Goal: Task Accomplishment & Management: Manage account settings

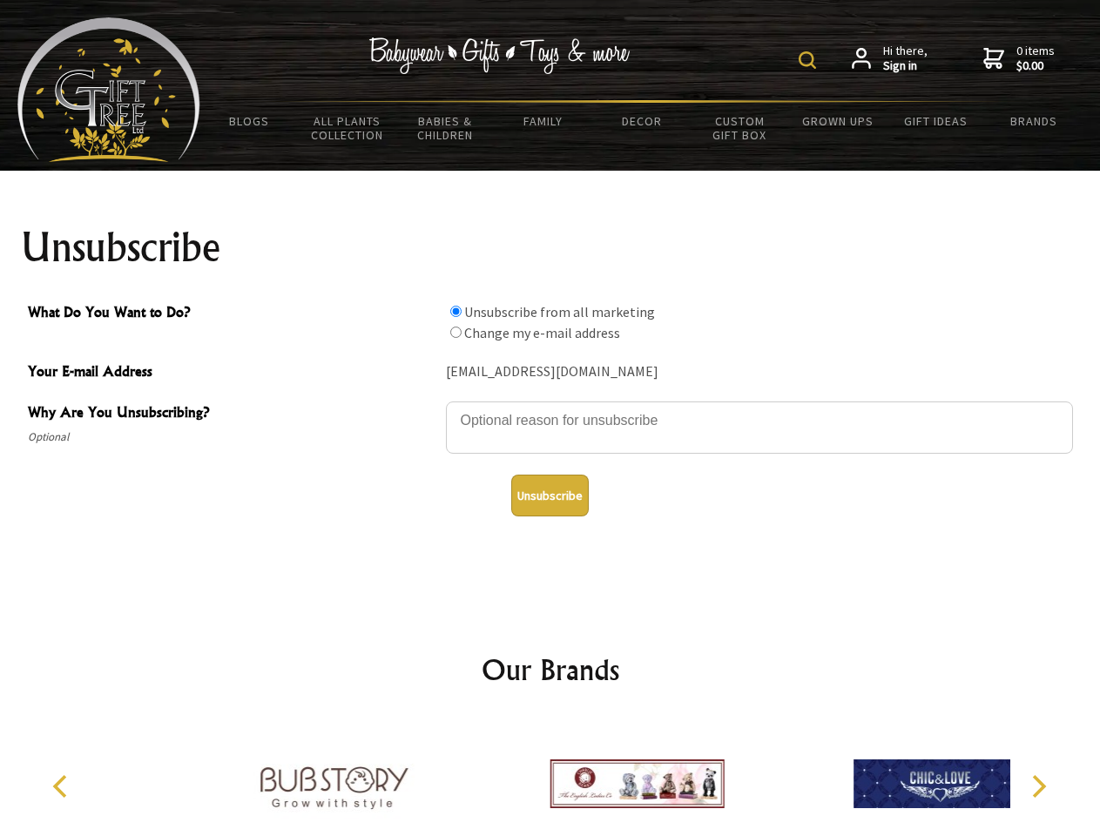
click at [810, 60] on img at bounding box center [807, 59] width 17 height 17
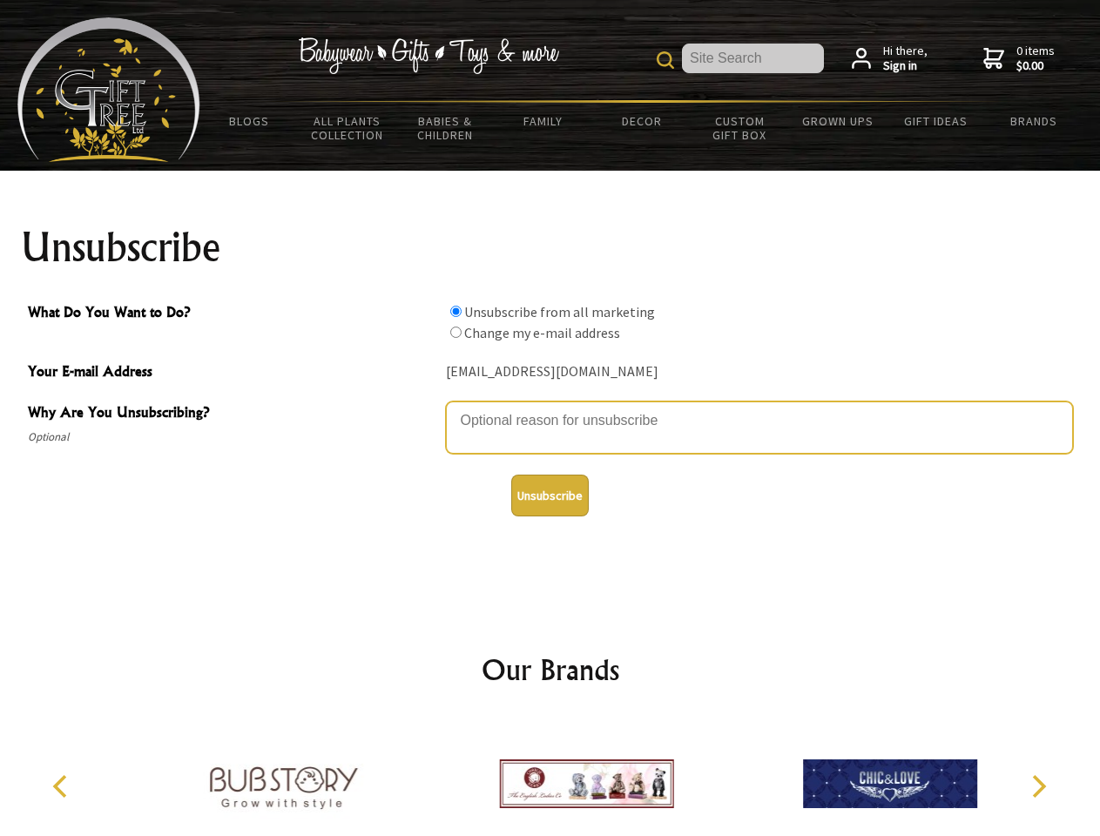
click at [551, 408] on textarea "Why Are You Unsubscribing?" at bounding box center [759, 428] width 627 height 52
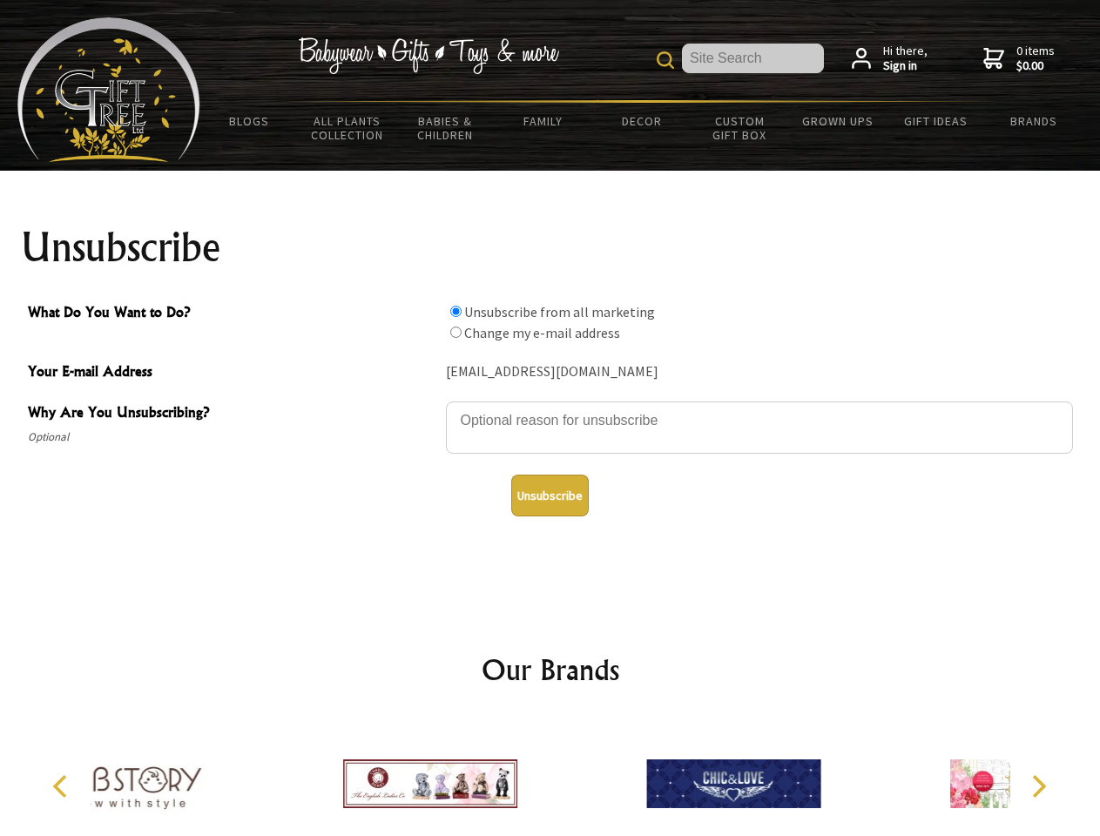
click at [456, 311] on input "What Do You Want to Do?" at bounding box center [455, 311] width 11 height 11
click at [456, 332] on input "What Do You Want to Do?" at bounding box center [455, 332] width 11 height 11
click at [550, 496] on button "Unsubscribe" at bounding box center [550, 496] width 78 height 42
click at [63, 787] on icon "Previous" at bounding box center [62, 786] width 23 height 23
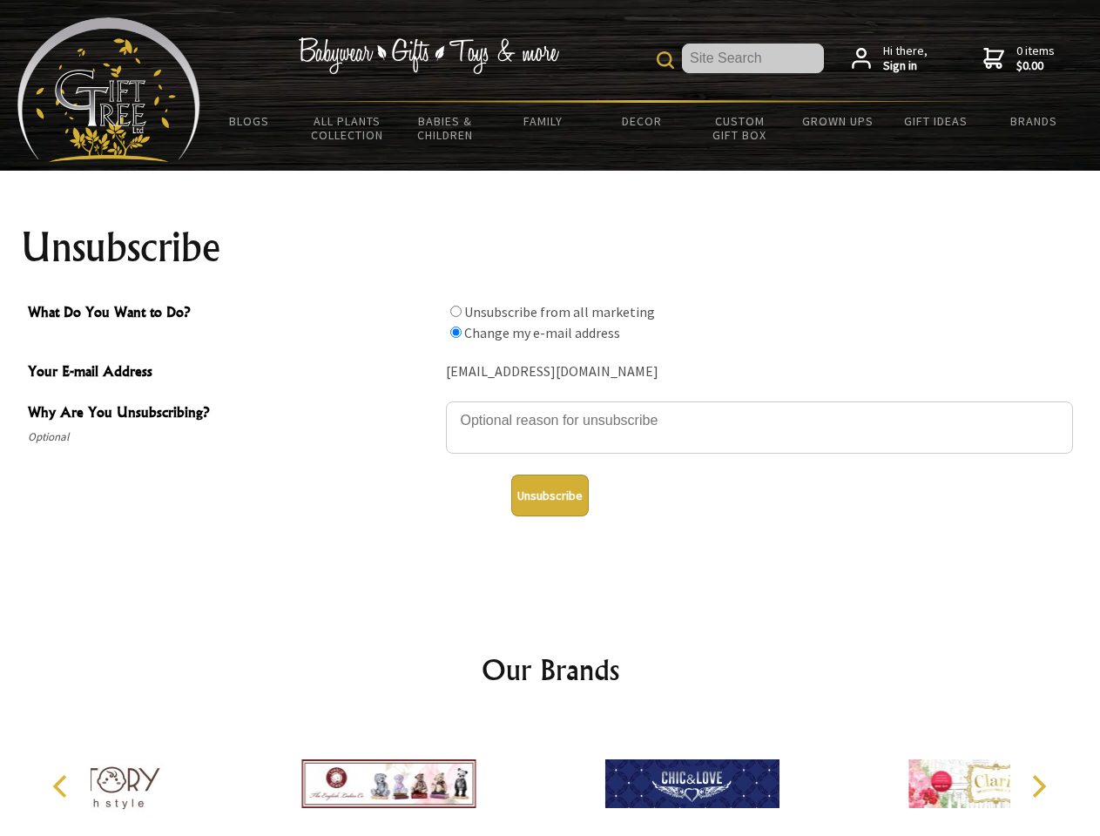
radio input "true"
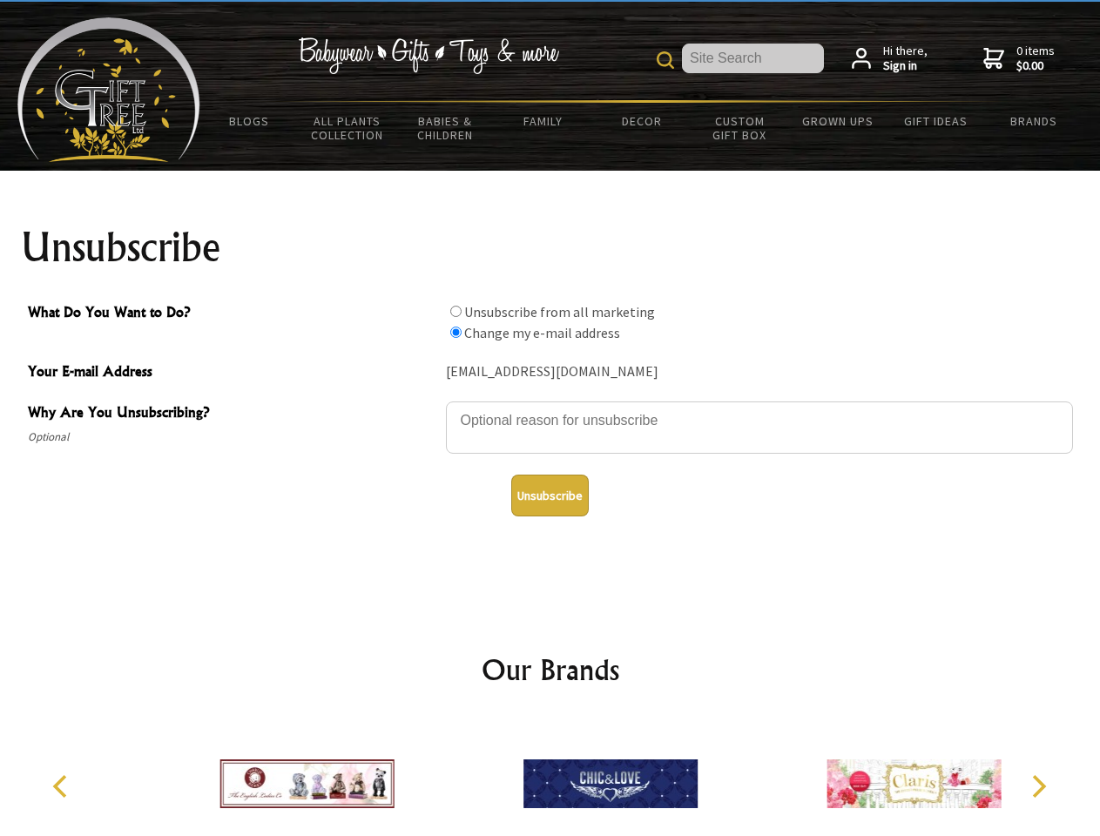
click at [1038, 787] on icon "Next" at bounding box center [1037, 786] width 23 height 23
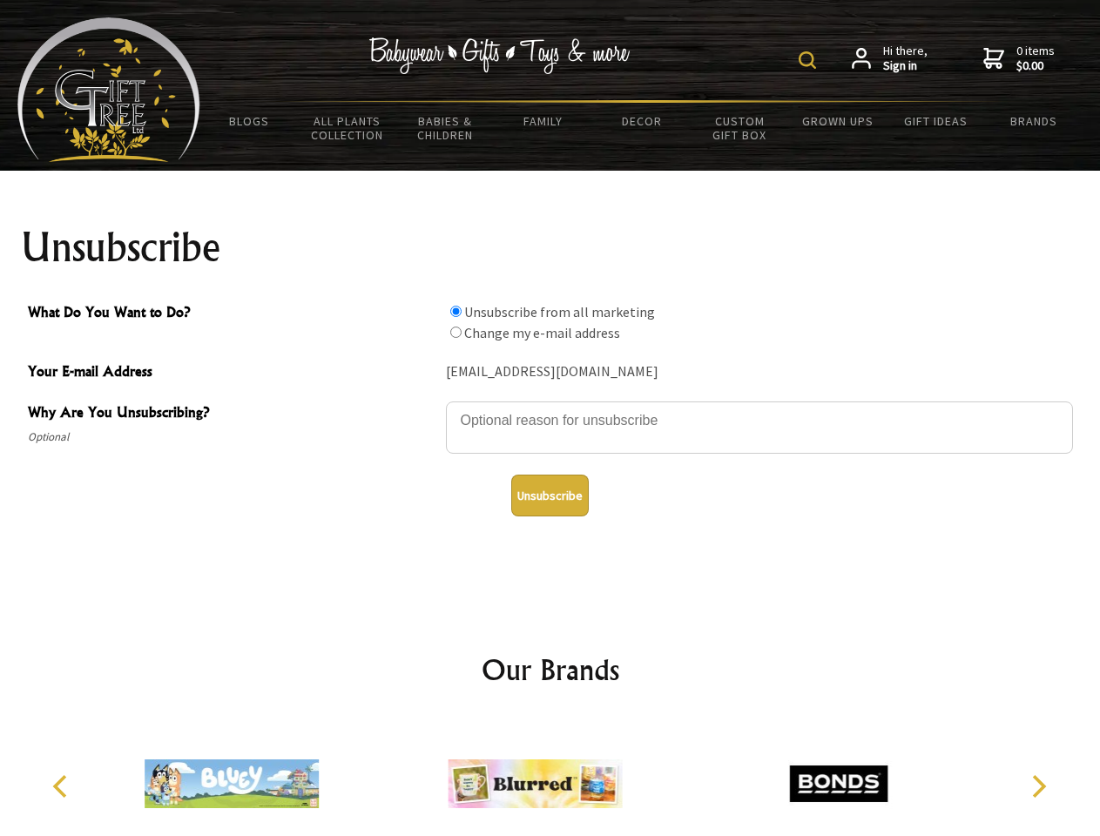
click at [810, 60] on img at bounding box center [807, 59] width 17 height 17
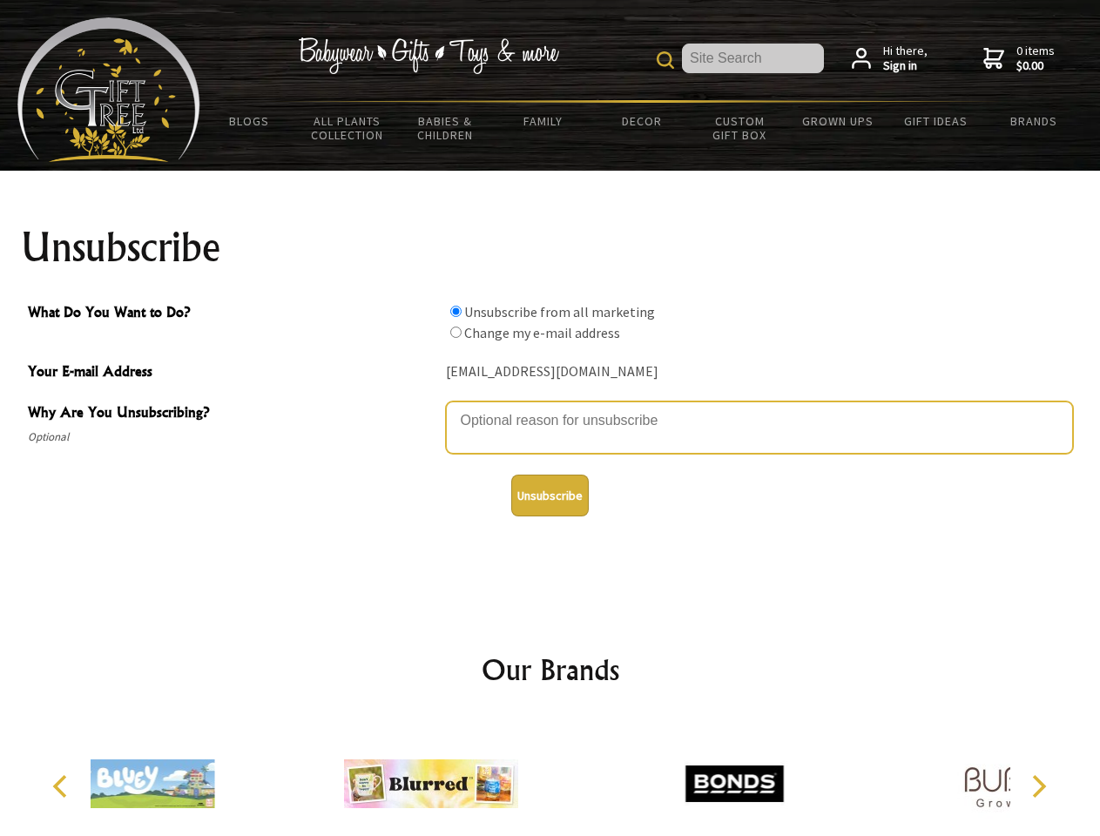
click at [551, 408] on textarea "Why Are You Unsubscribing?" at bounding box center [759, 428] width 627 height 52
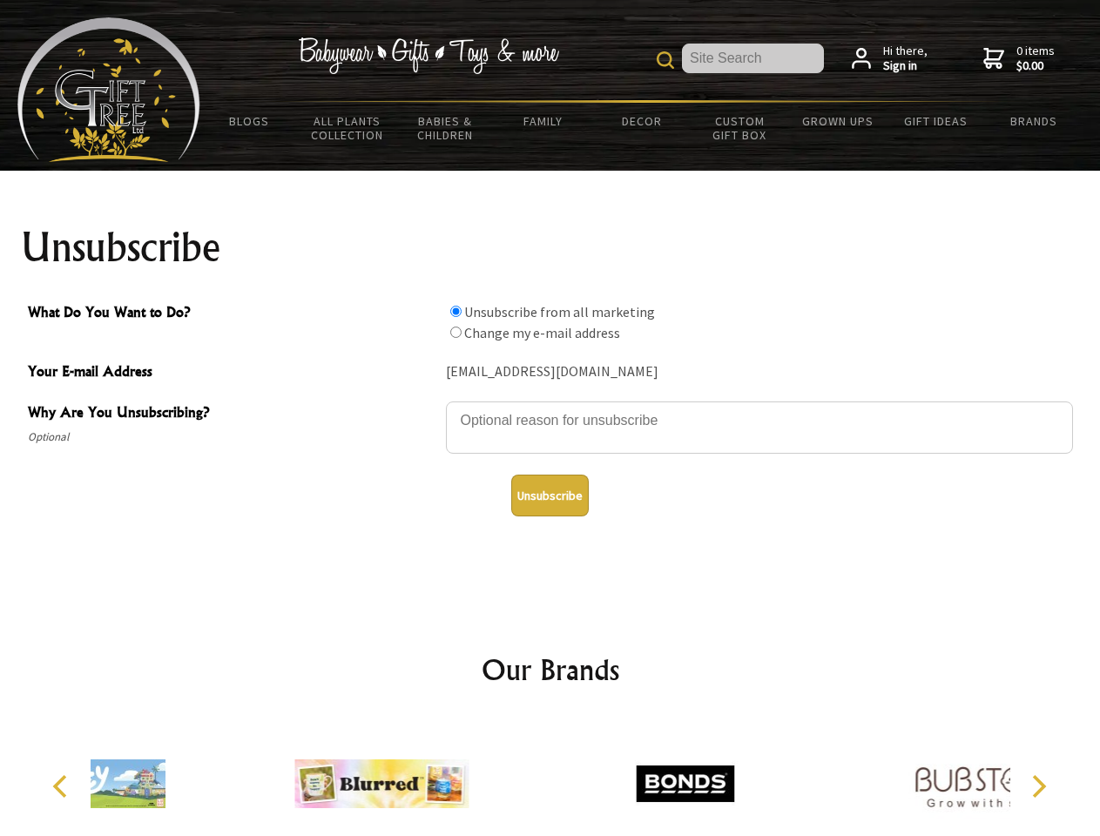
click at [456, 311] on input "What Do You Want to Do?" at bounding box center [455, 311] width 11 height 11
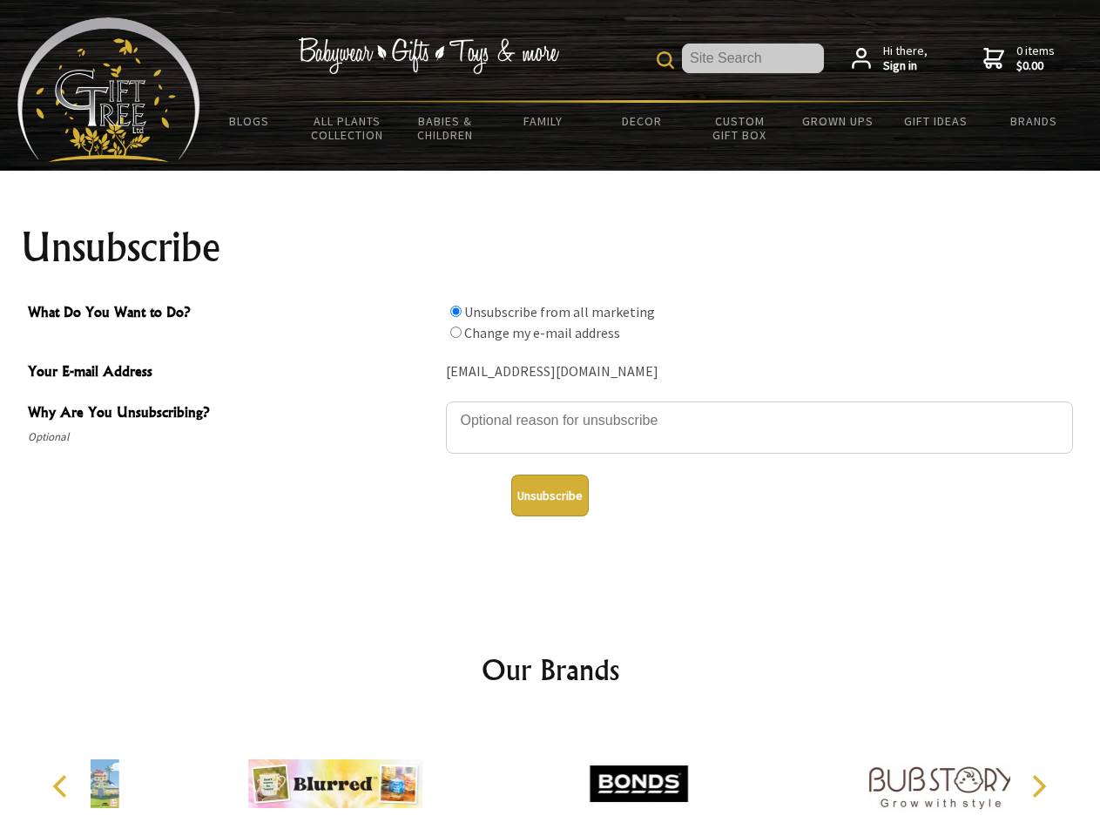
click at [456, 332] on input "What Do You Want to Do?" at bounding box center [455, 332] width 11 height 11
radio input "true"
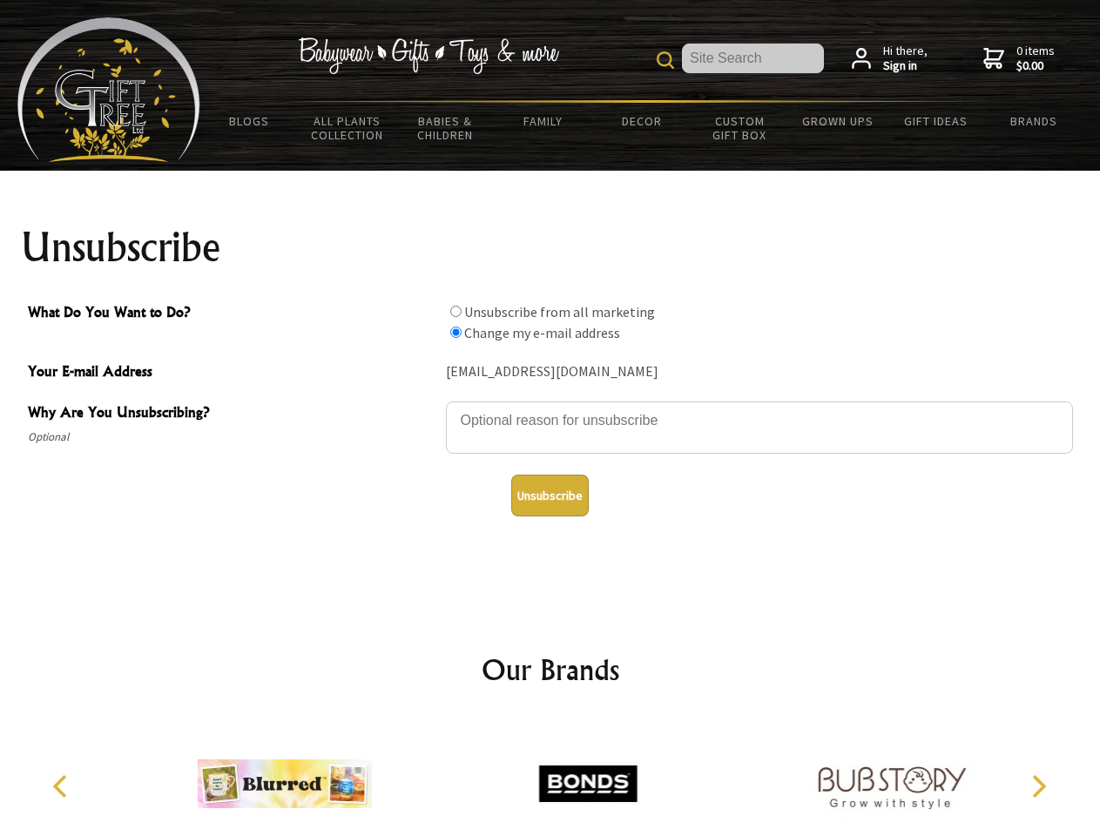
click at [550, 496] on button "Unsubscribe" at bounding box center [550, 496] width 78 height 42
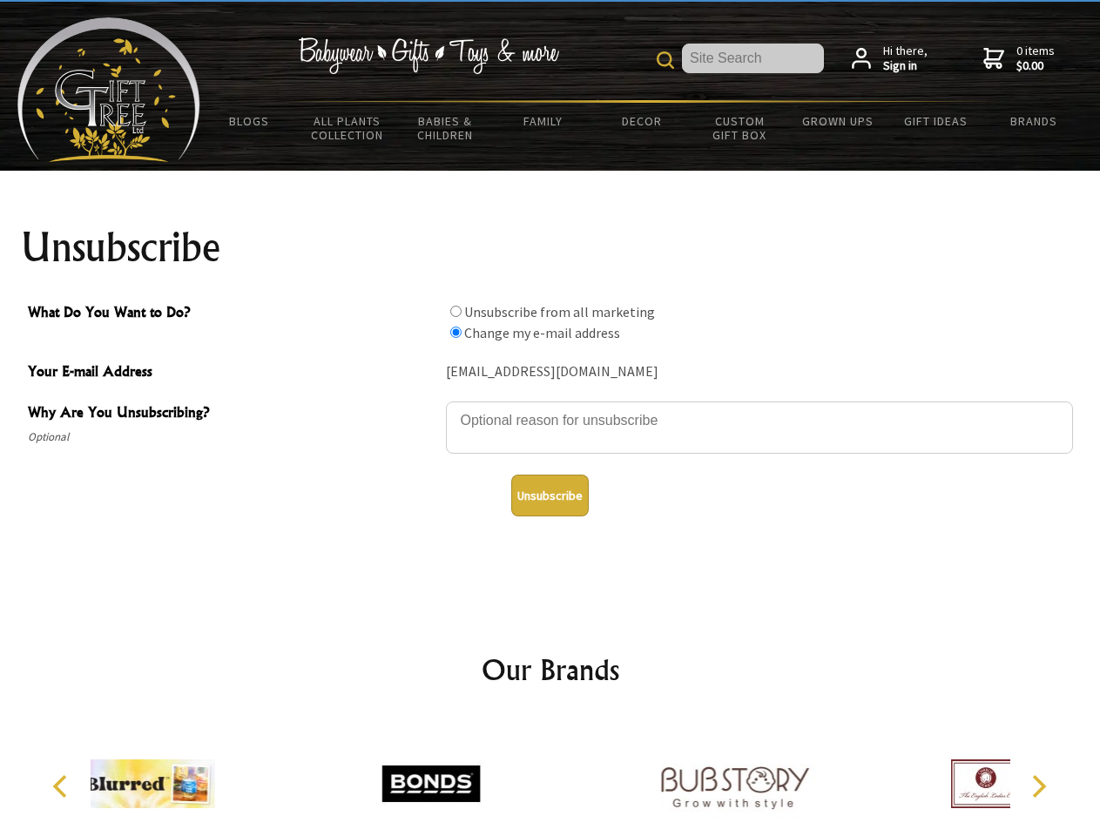
click at [63, 787] on icon "Previous" at bounding box center [62, 786] width 23 height 23
click at [1038, 787] on icon "Next" at bounding box center [1037, 786] width 23 height 23
